Goal: Find specific page/section: Find specific page/section

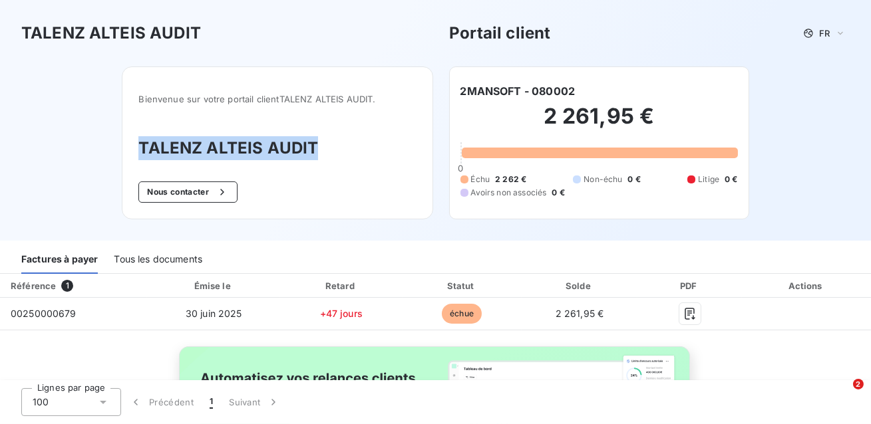
drag, startPoint x: 315, startPoint y: 152, endPoint x: 112, endPoint y: 117, distance: 205.1
click at [113, 117] on div "Bienvenue sur votre portail client TALENZ ALTEIS AUDIT . TALENZ ALTEIS AUDIT No…" at bounding box center [434, 154] width 669 height 174
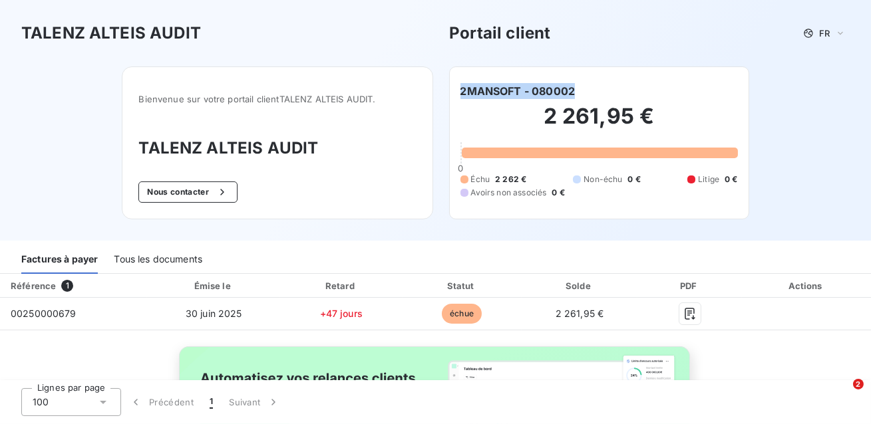
drag, startPoint x: 585, startPoint y: 87, endPoint x: 464, endPoint y: 79, distance: 122.0
click at [467, 75] on div "2MANSOFT - 080002 2 261,95 € 0 Échu 2 262 € Non-échu 0 € Litige 0 € Avoirs non …" at bounding box center [599, 143] width 300 height 153
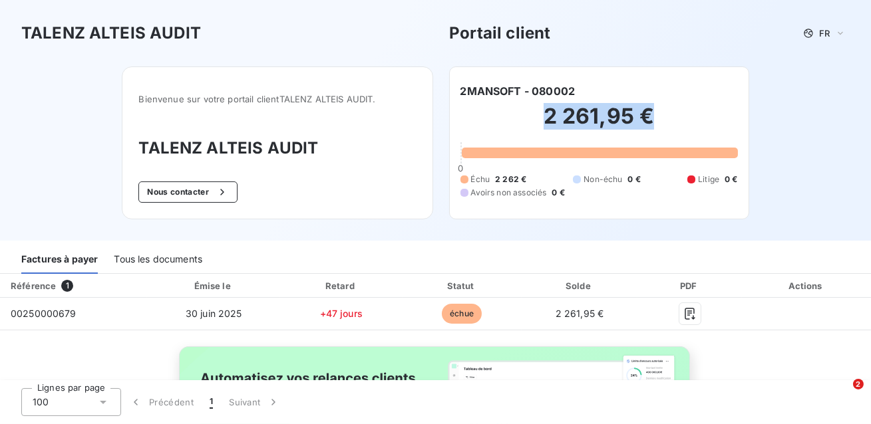
drag, startPoint x: 670, startPoint y: 115, endPoint x: 529, endPoint y: 107, distance: 141.2
click at [530, 107] on h2 "2 261,95 €" at bounding box center [598, 123] width 277 height 40
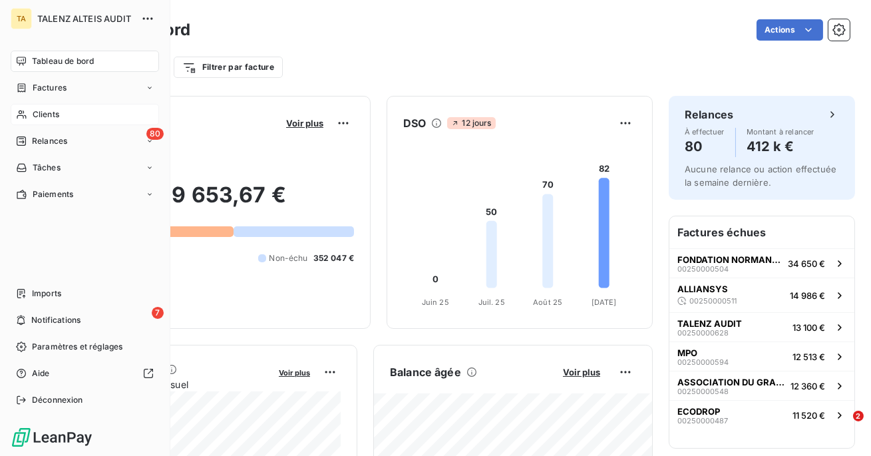
click at [78, 113] on div "Clients" at bounding box center [85, 114] width 148 height 21
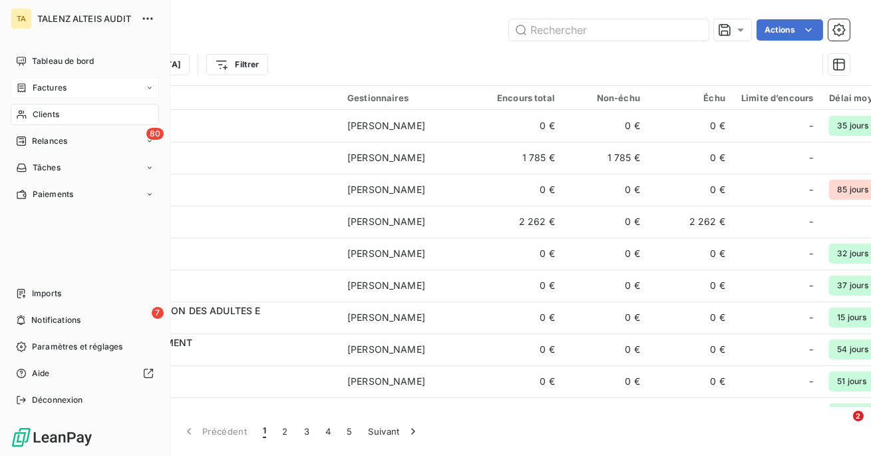
click at [29, 83] on div "Factures" at bounding box center [41, 88] width 51 height 12
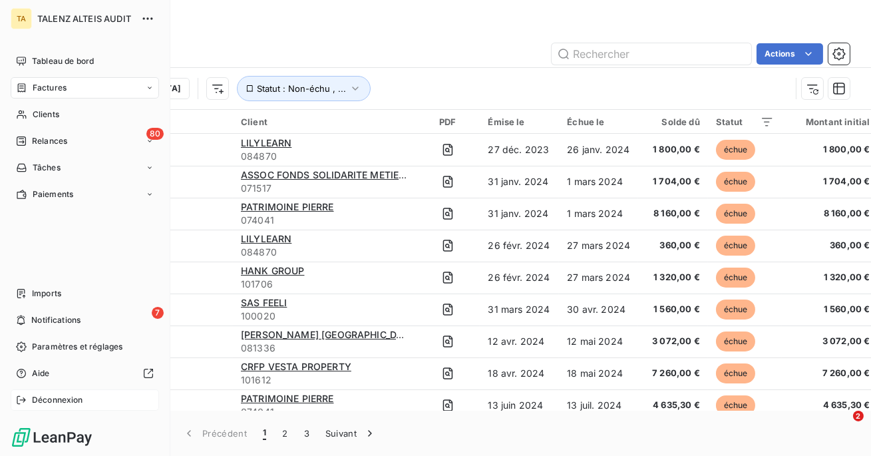
click at [49, 401] on span "Déconnexion" at bounding box center [57, 400] width 51 height 12
